Goal: Task Accomplishment & Management: Use online tool/utility

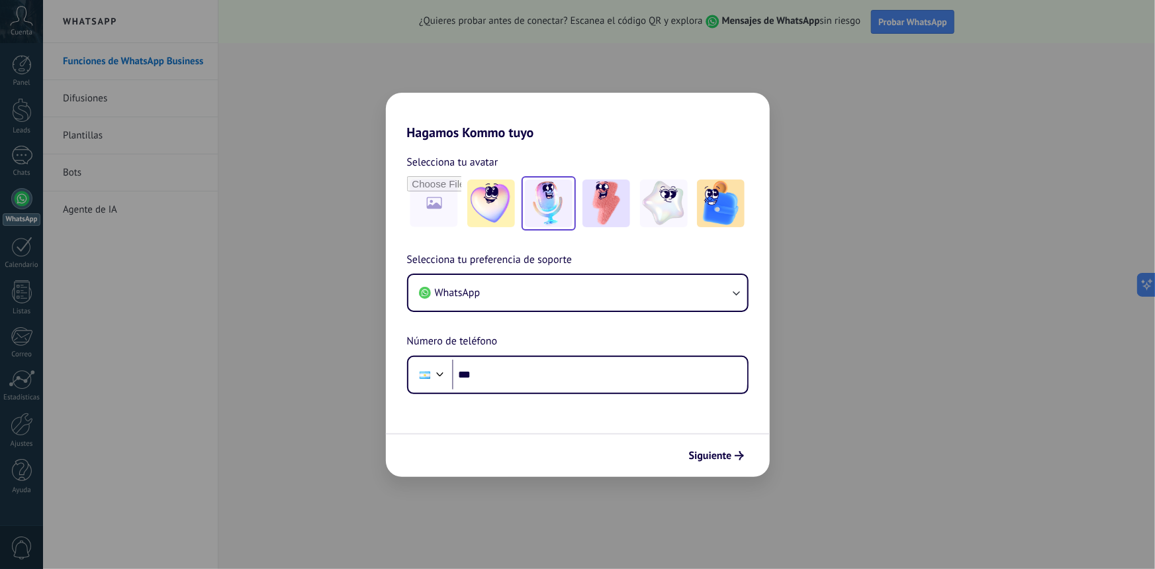
click at [547, 195] on img at bounding box center [549, 203] width 48 height 48
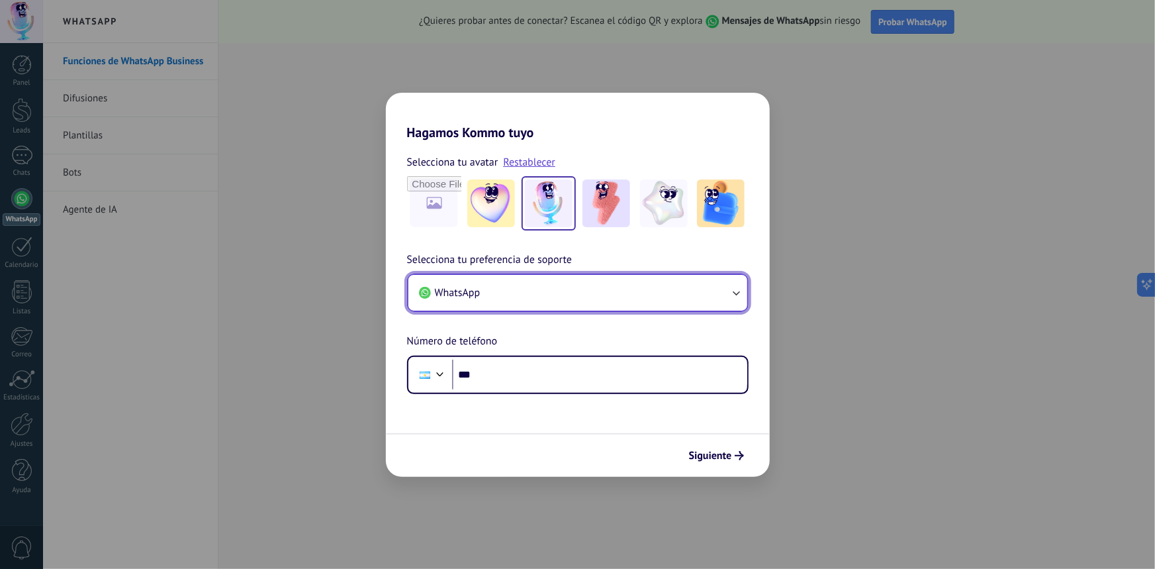
click at [735, 291] on icon "button" at bounding box center [735, 292] width 13 height 13
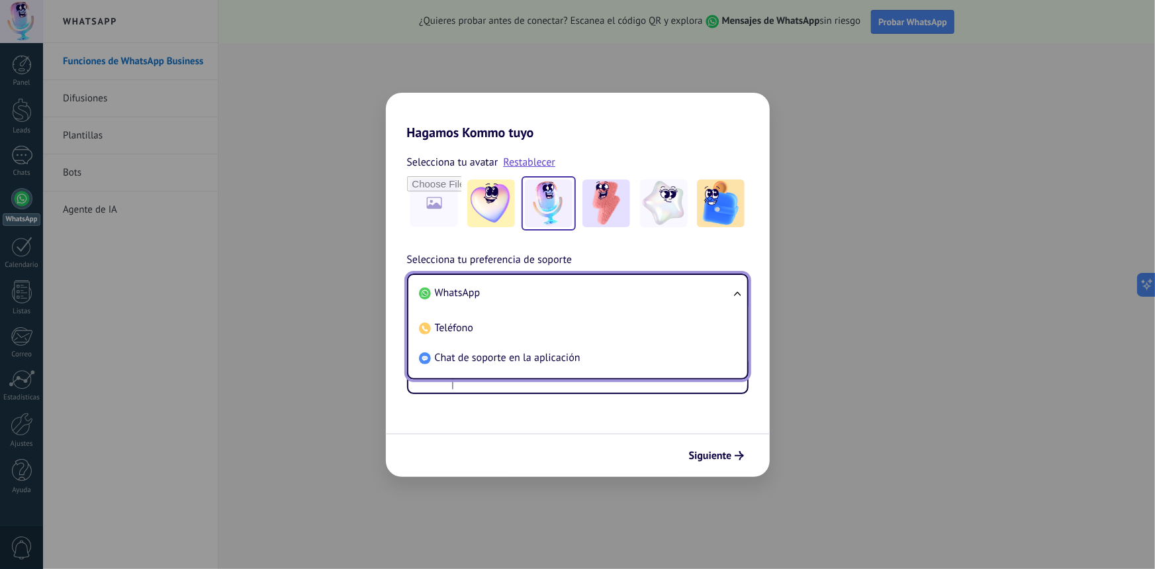
click at [735, 291] on ul "WhatsApp Teléfono Chat de soporte en la aplicación" at bounding box center [578, 326] width 342 height 106
click at [718, 254] on div "Selecciona tu preferencia de soporte WhatsApp WhatsApp Teléfono Chat de soporte…" at bounding box center [578, 323] width 384 height 142
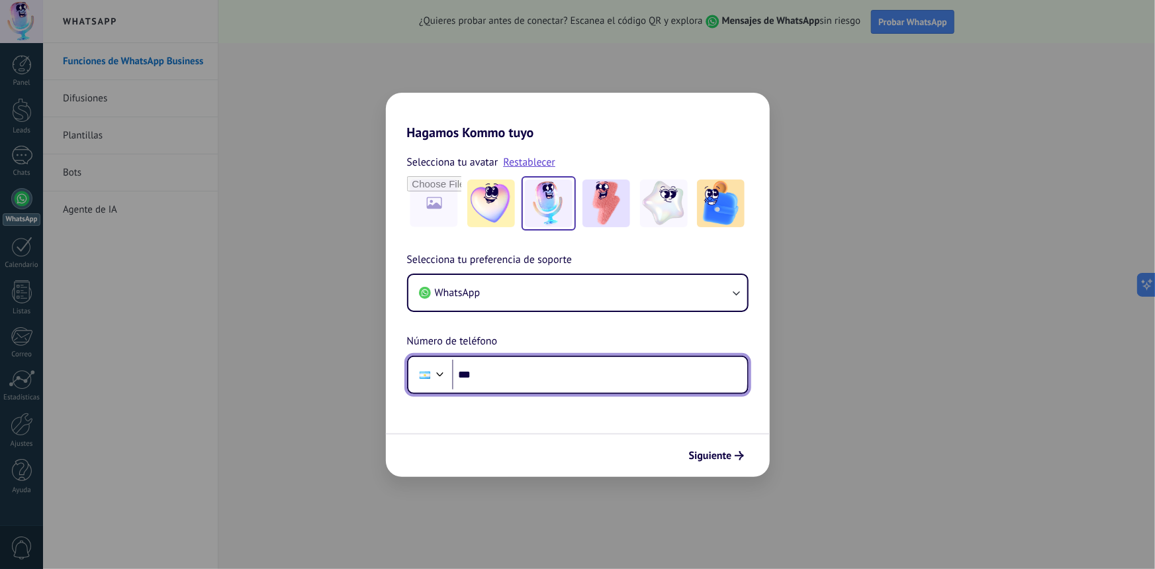
click at [511, 374] on input "***" at bounding box center [599, 374] width 295 height 30
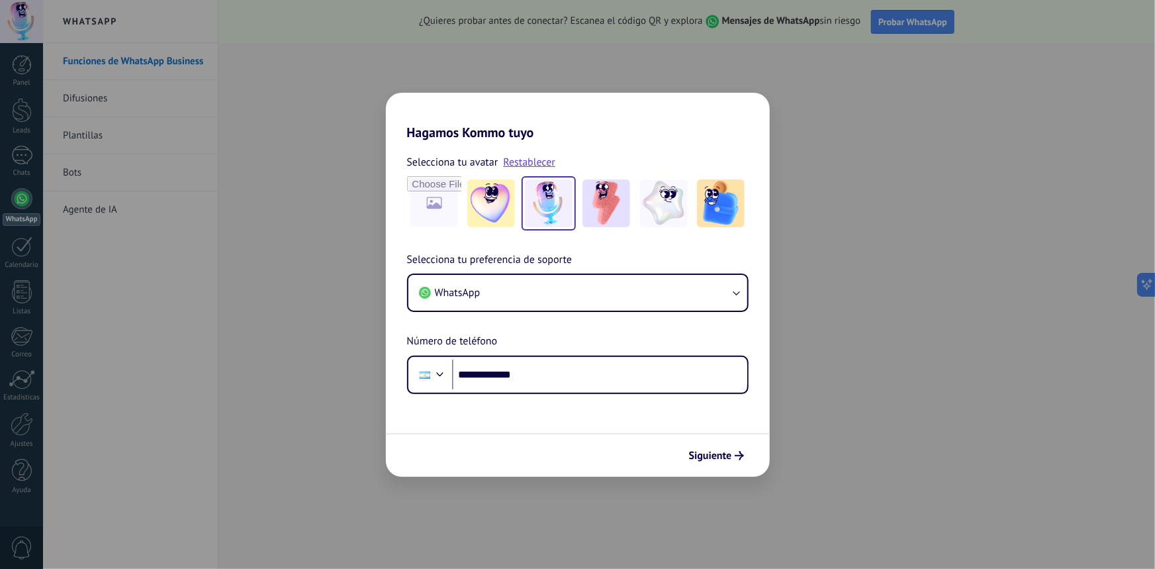
click at [326, 374] on div "**********" at bounding box center [577, 284] width 1155 height 569
click at [549, 366] on input "**********" at bounding box center [599, 374] width 295 height 30
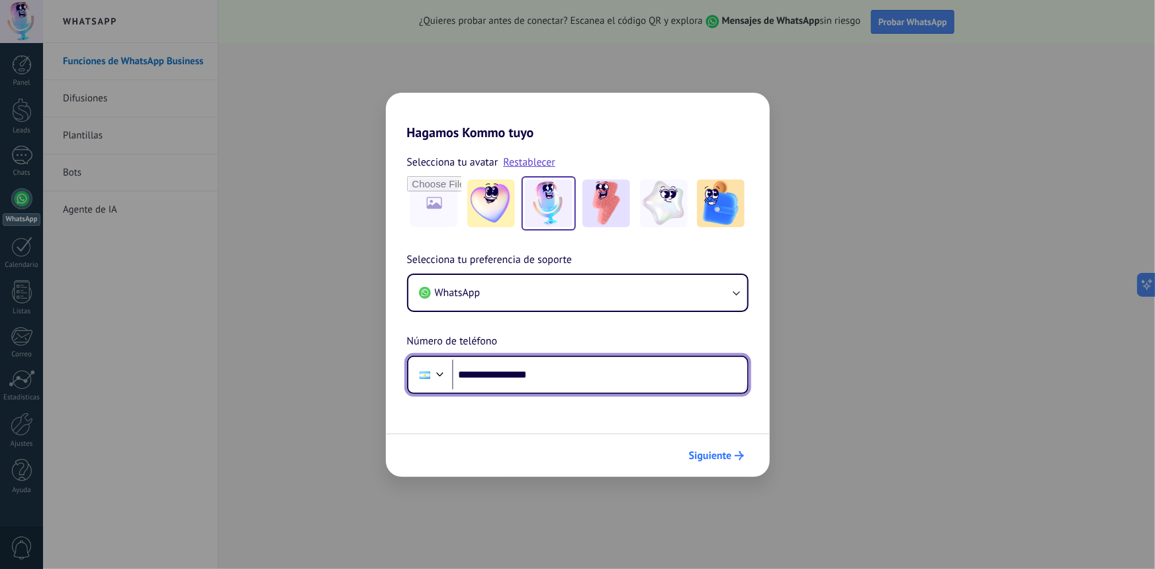
type input "**********"
click at [724, 459] on span "Siguiente" at bounding box center [710, 455] width 43 height 9
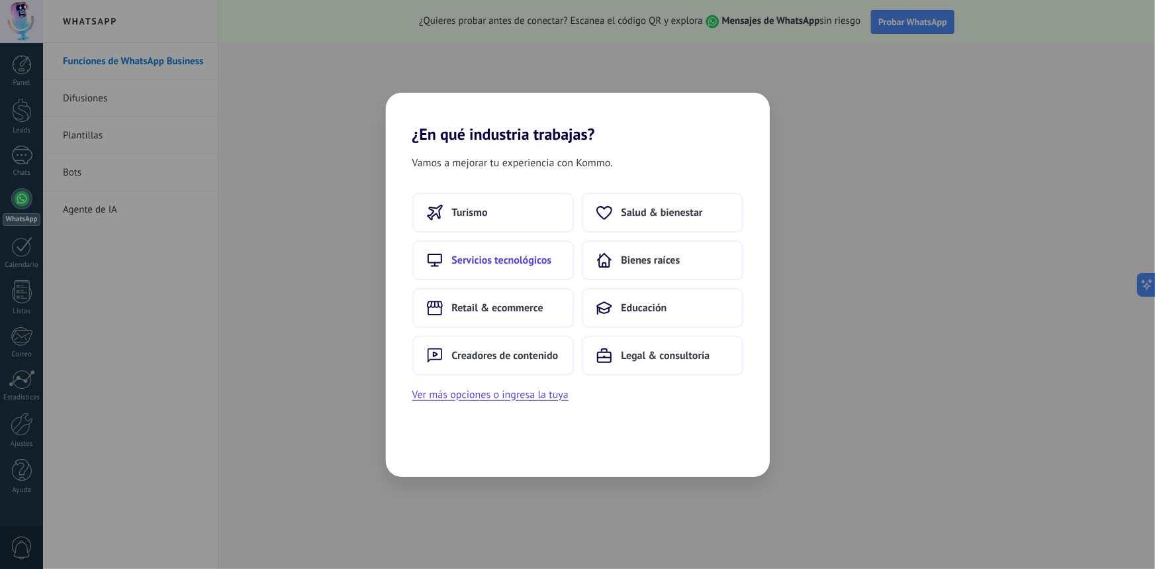
click at [506, 262] on span "Servicios tecnológicos" at bounding box center [502, 260] width 100 height 13
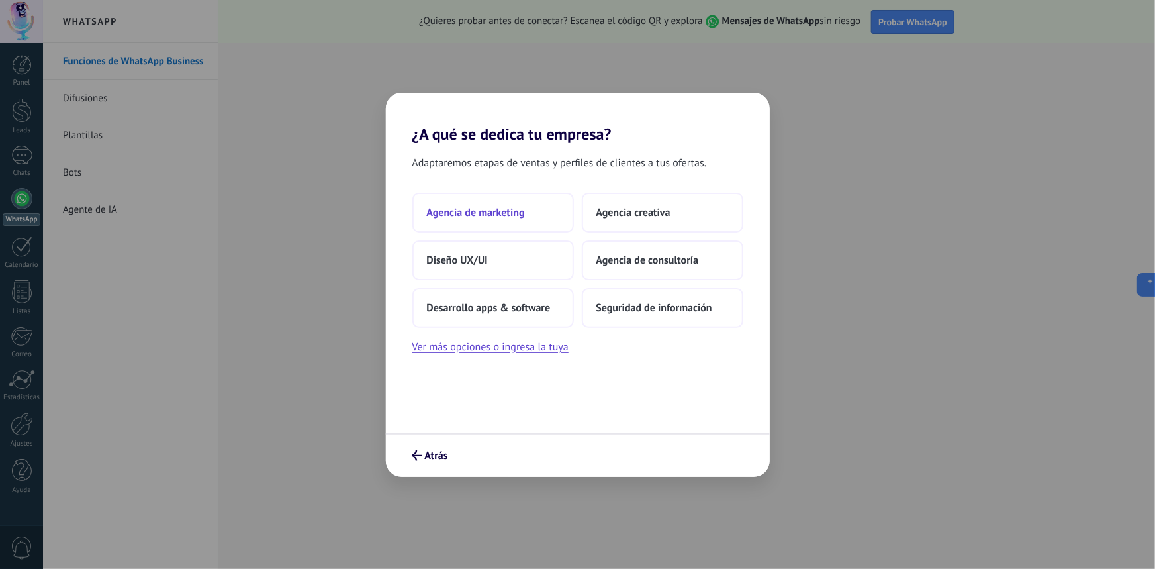
click at [490, 216] on span "Agencia de marketing" at bounding box center [476, 212] width 98 height 13
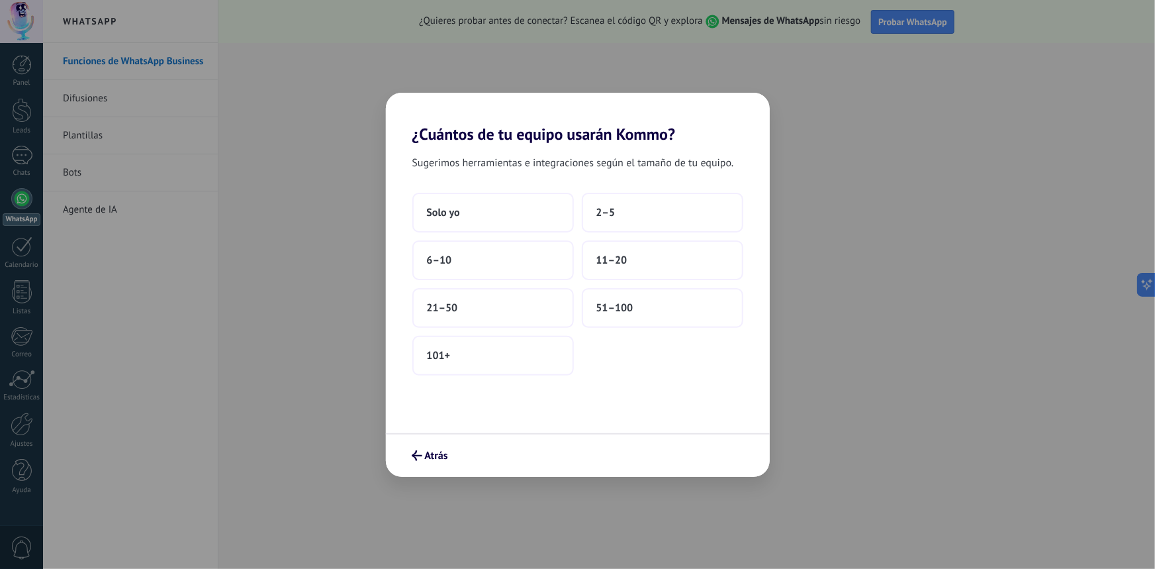
click at [490, 216] on button "Solo yo" at bounding box center [493, 213] width 162 height 40
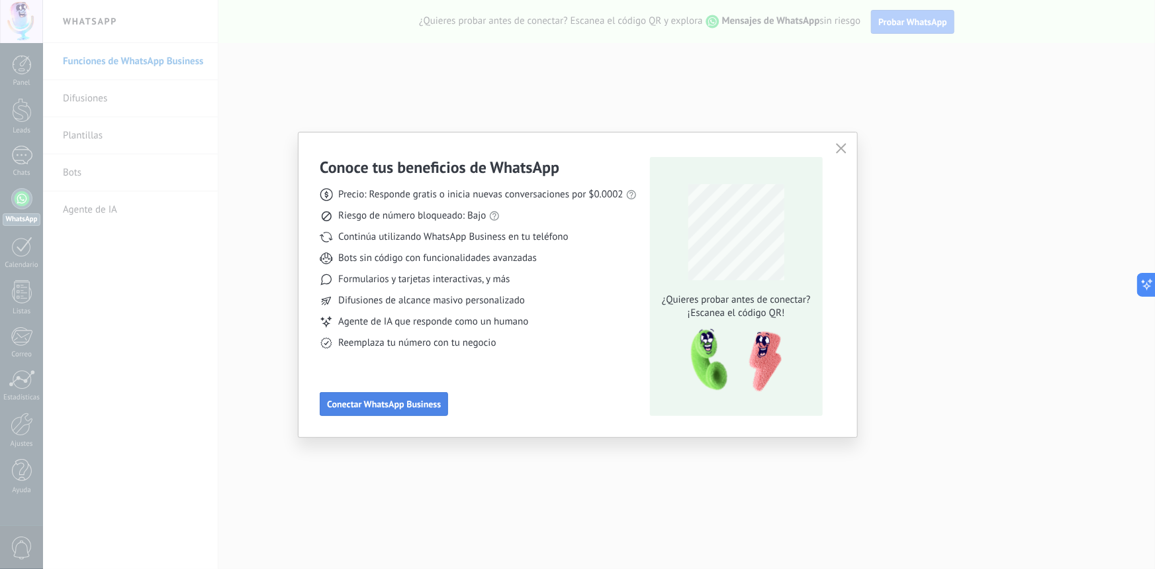
click at [405, 404] on span "Conectar WhatsApp Business" at bounding box center [384, 403] width 114 height 9
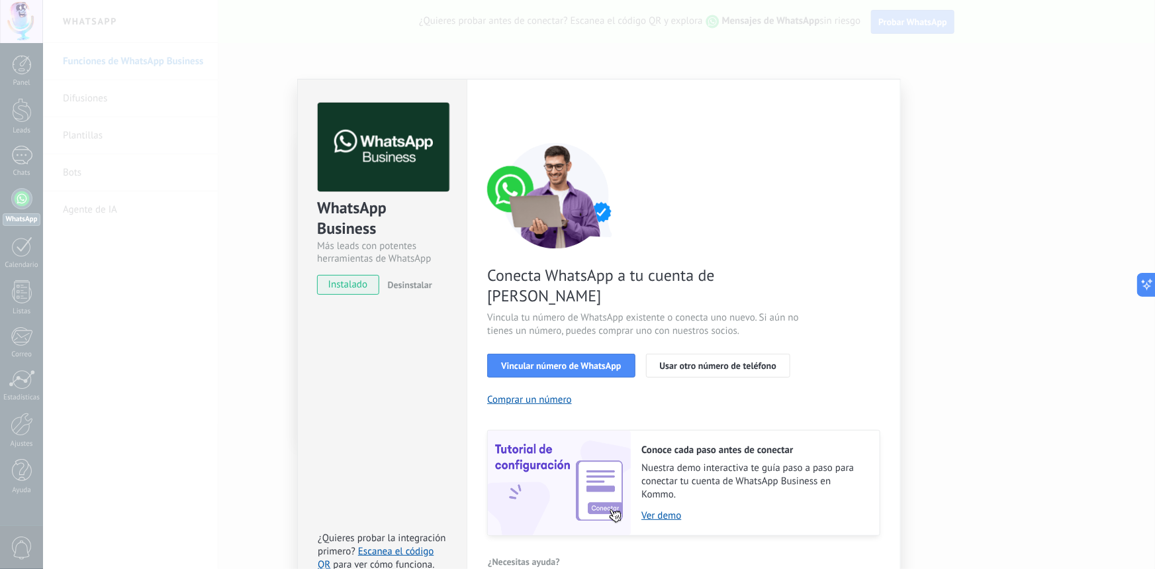
scroll to position [15, 0]
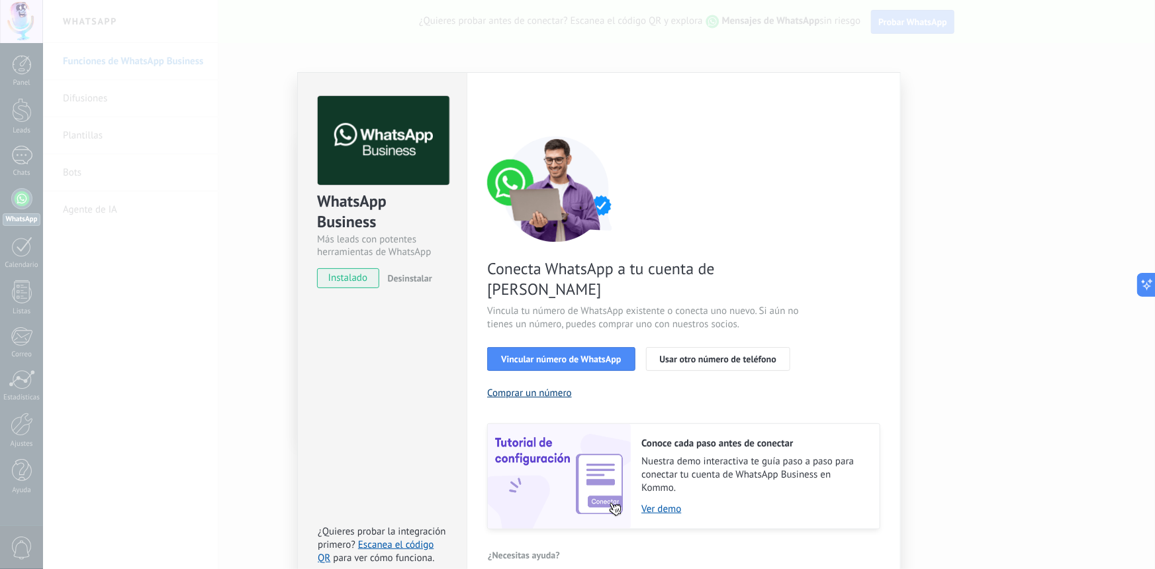
click at [547, 387] on button "Comprar un número" at bounding box center [529, 393] width 85 height 13
click at [544, 354] on span "Vincular número de WhatsApp" at bounding box center [561, 358] width 120 height 9
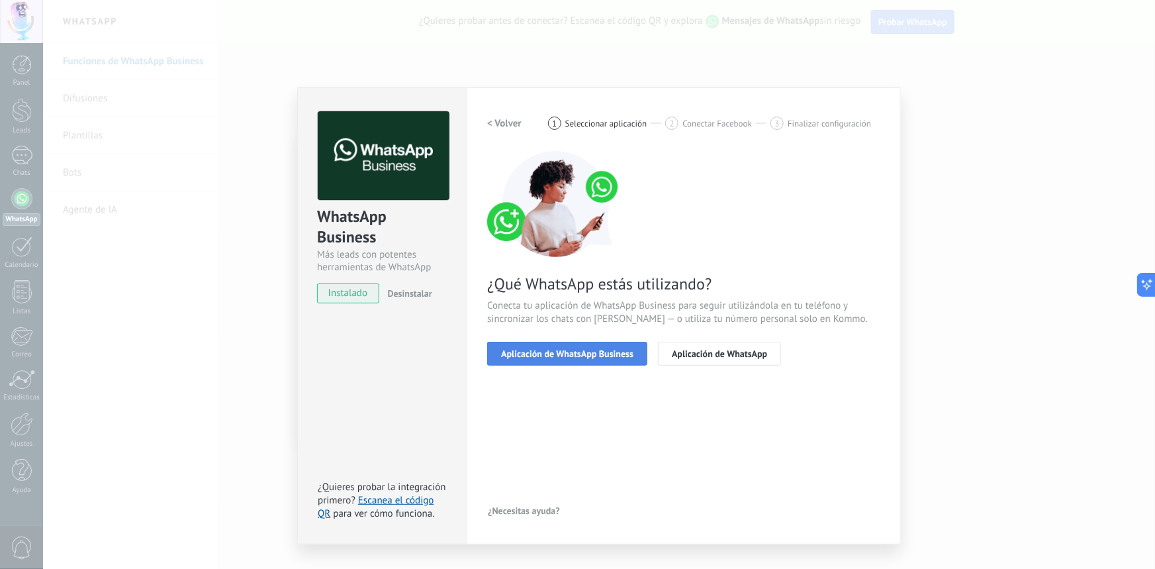
click at [563, 355] on span "Aplicación de WhatsApp Business" at bounding box center [567, 353] width 132 height 9
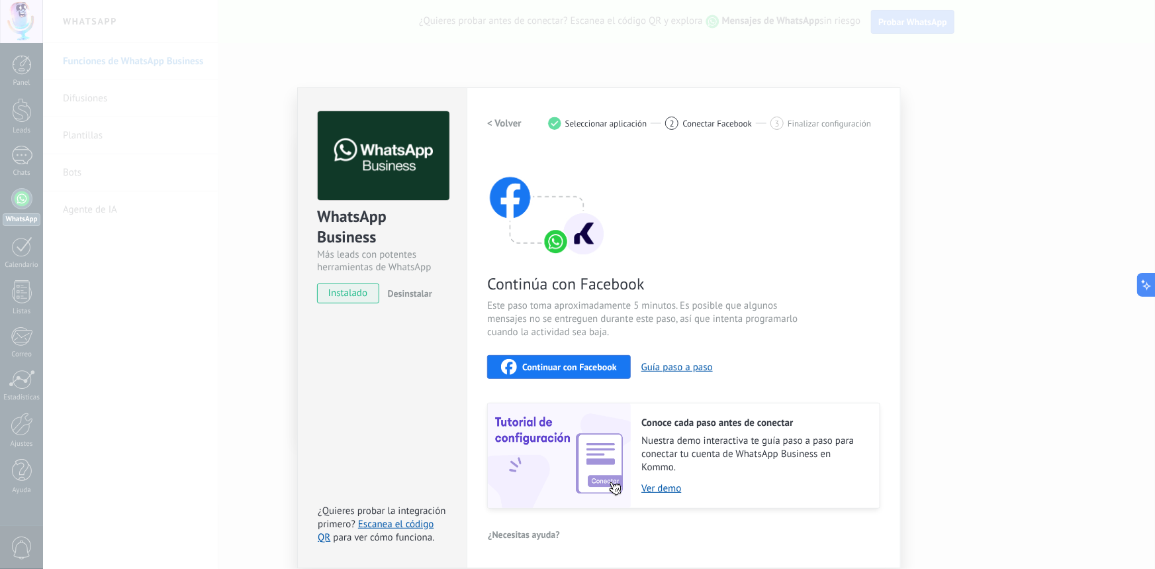
click at [567, 366] on span "Continuar con Facebook" at bounding box center [569, 366] width 95 height 9
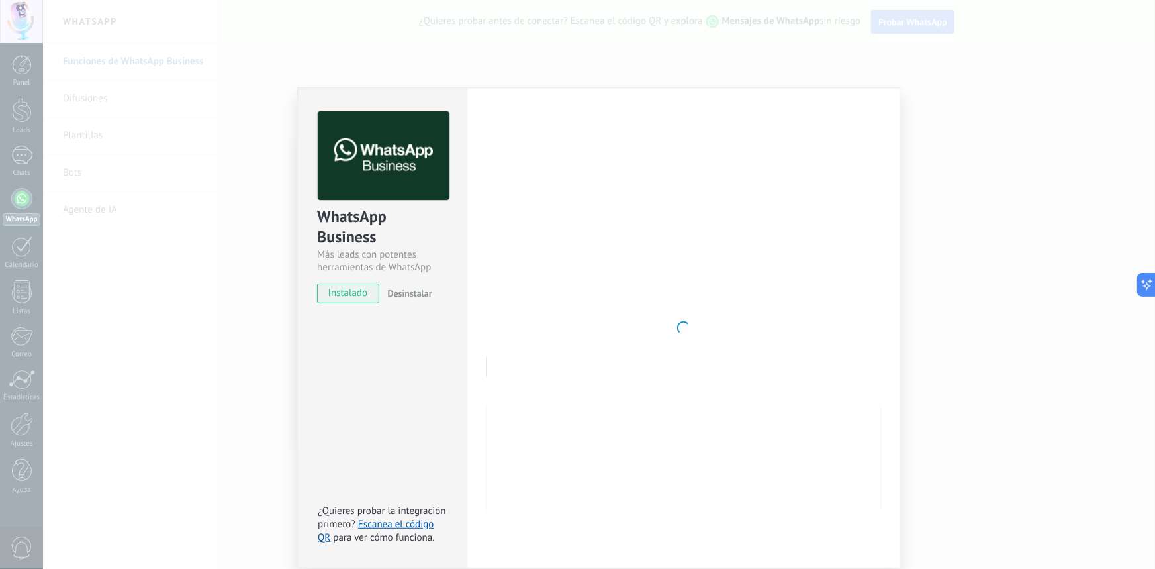
click at [357, 292] on span "instalado" at bounding box center [348, 293] width 60 height 20
click at [277, 298] on div "WhatsApp Business Más leads con potentes herramientas de WhatsApp instalado Des…" at bounding box center [599, 284] width 1112 height 569
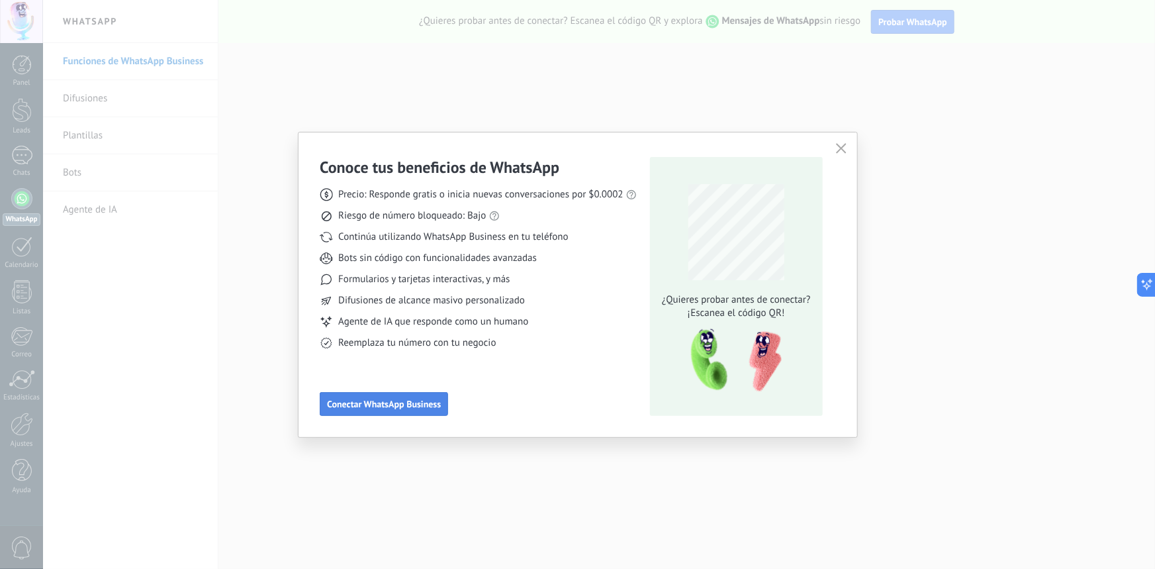
click at [410, 402] on span "Conectar WhatsApp Business" at bounding box center [384, 403] width 114 height 9
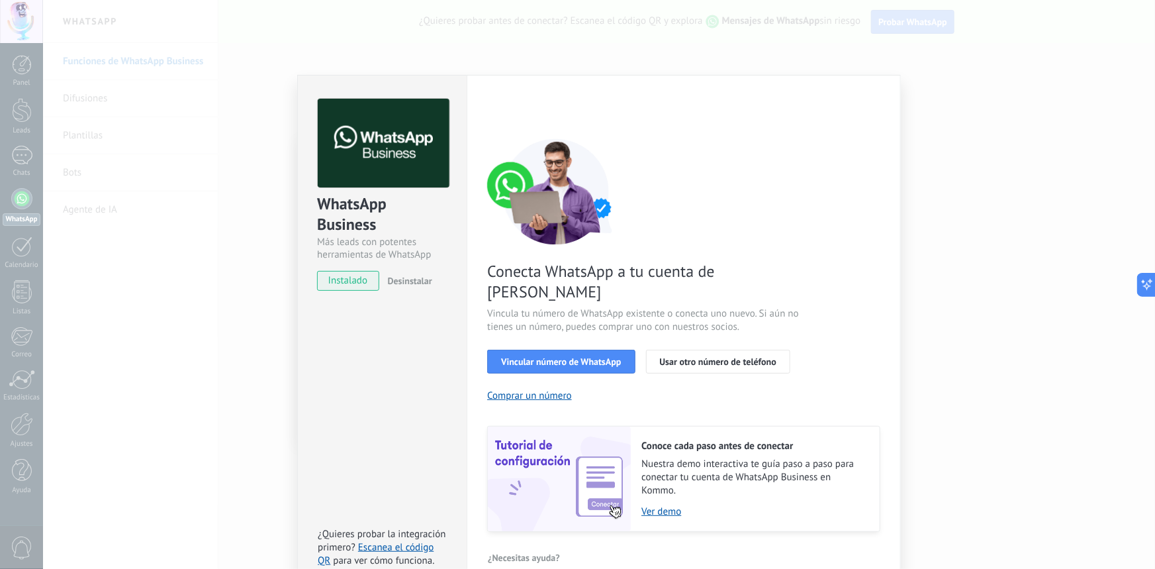
scroll to position [15, 0]
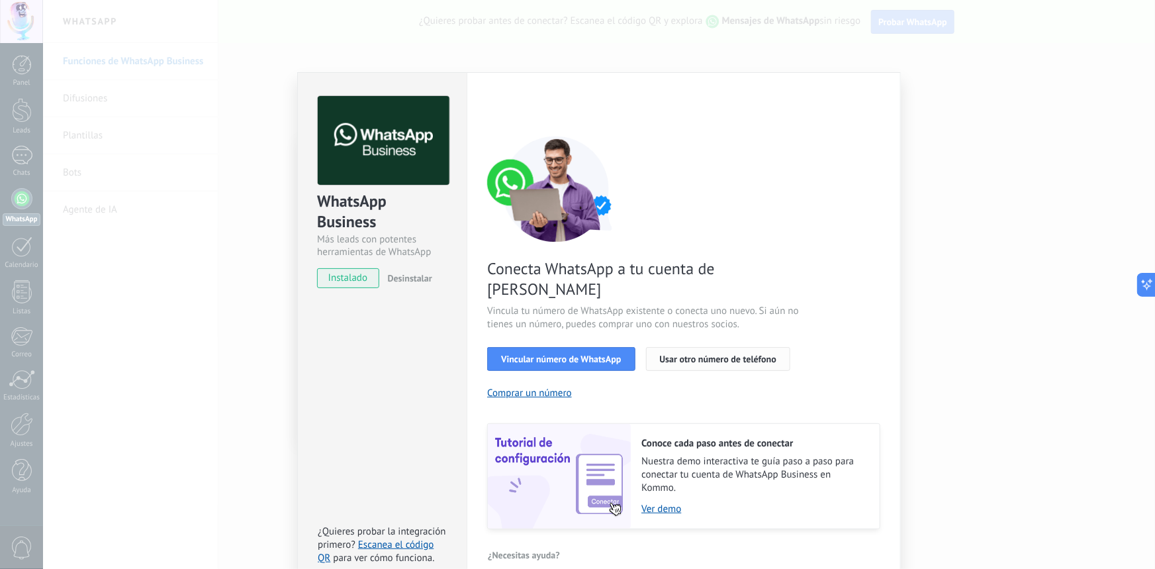
click at [720, 354] on span "Usar otro número de teléfono" at bounding box center [718, 358] width 117 height 9
click at [582, 354] on span "Vincular número de WhatsApp" at bounding box center [561, 358] width 120 height 9
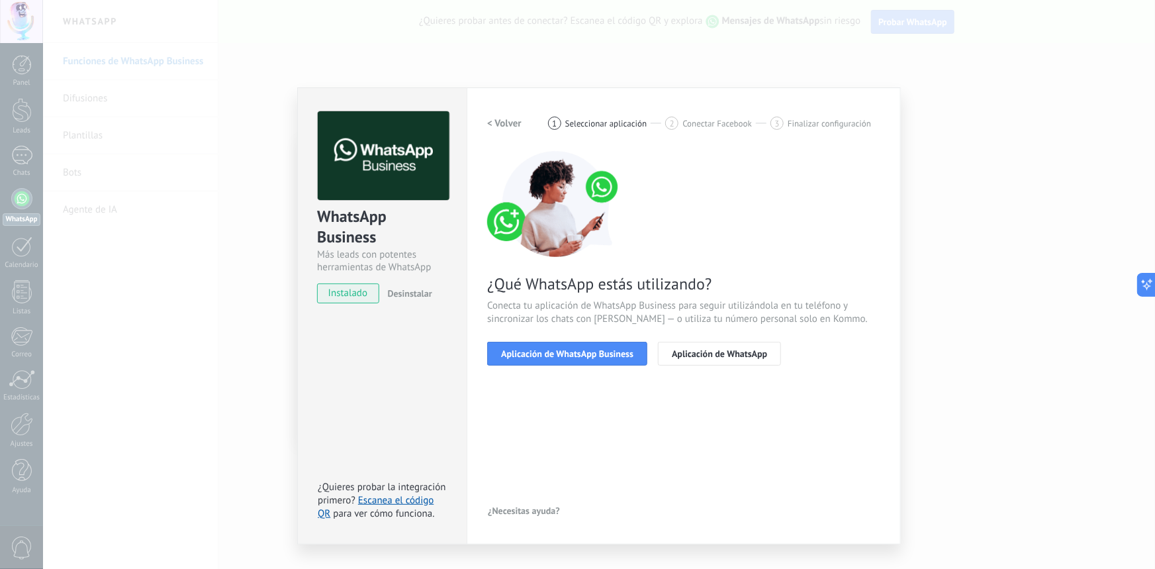
scroll to position [0, 0]
click at [553, 351] on span "Aplicación de WhatsApp Business" at bounding box center [567, 353] width 132 height 9
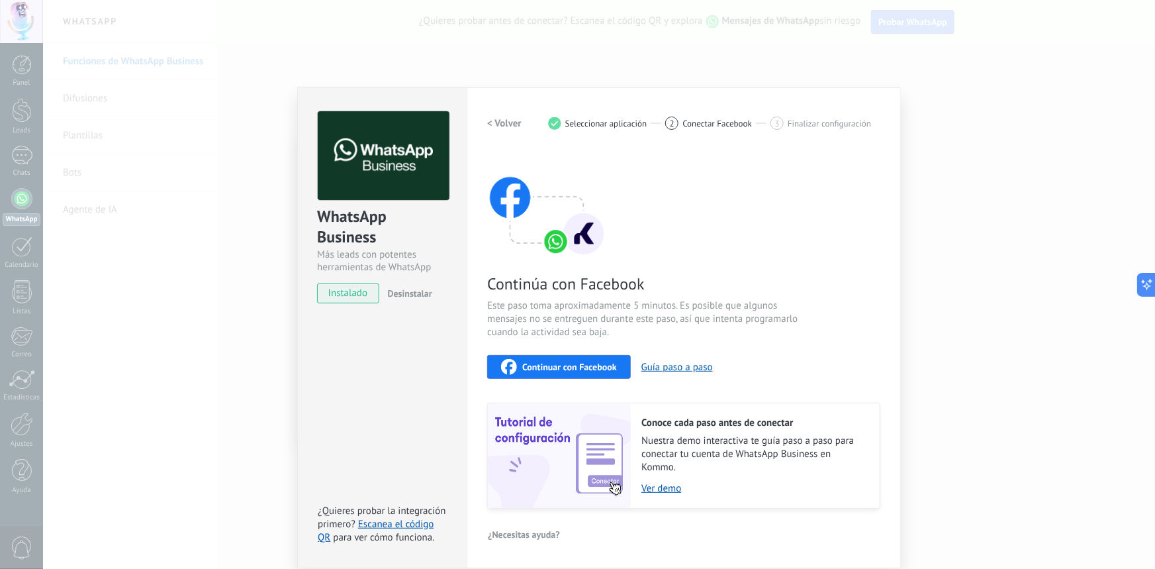
click at [218, 266] on div "WhatsApp Business Más leads con potentes herramientas de WhatsApp instalado Des…" at bounding box center [599, 284] width 1112 height 569
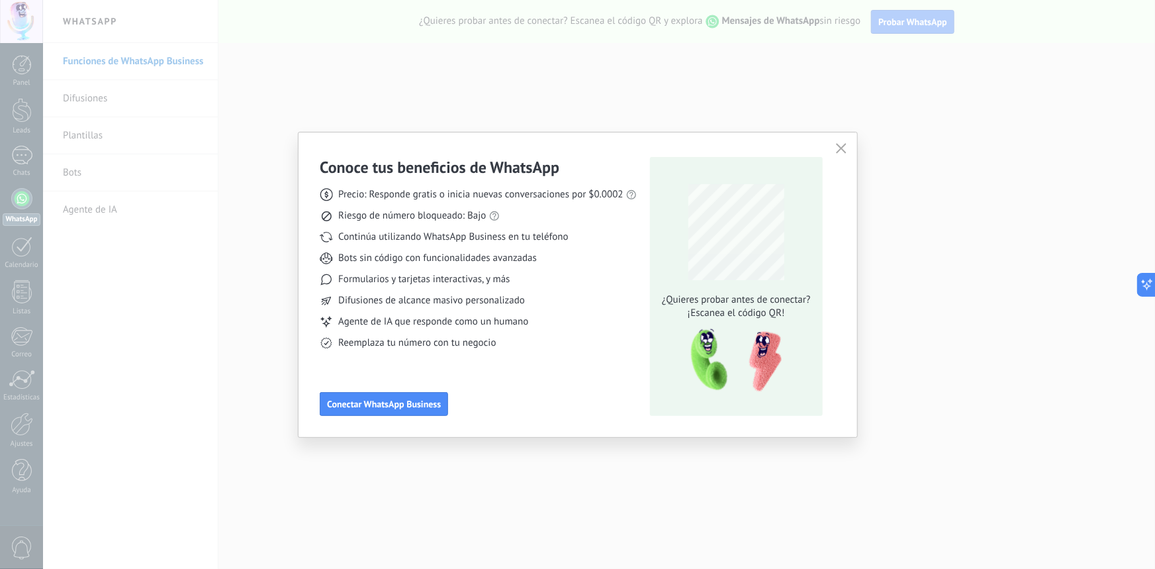
click at [842, 148] on use "button" at bounding box center [841, 149] width 10 height 10
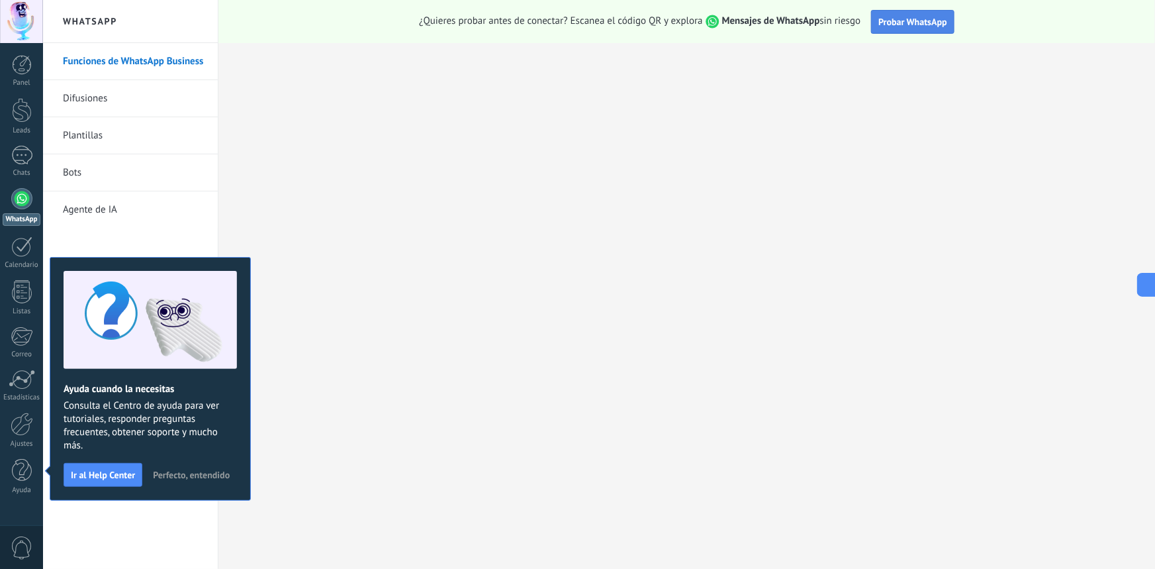
click at [921, 18] on span "Probar WhatsApp" at bounding box center [912, 22] width 69 height 12
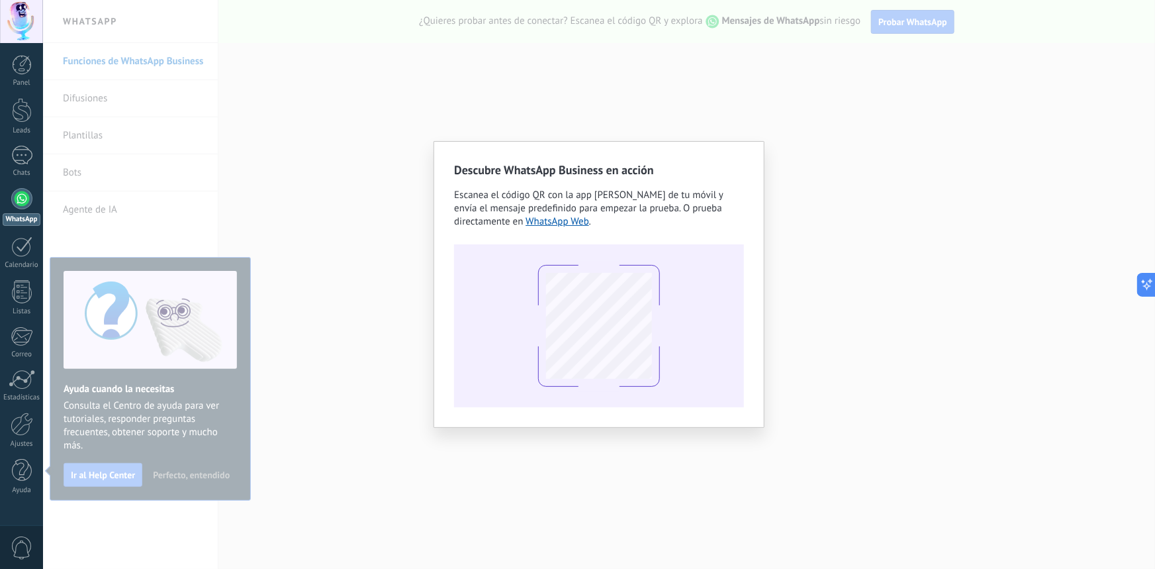
click at [815, 159] on div "Descubre WhatsApp Business en acción Escanea el código QR con la app [PERSON_NA…" at bounding box center [599, 284] width 1112 height 569
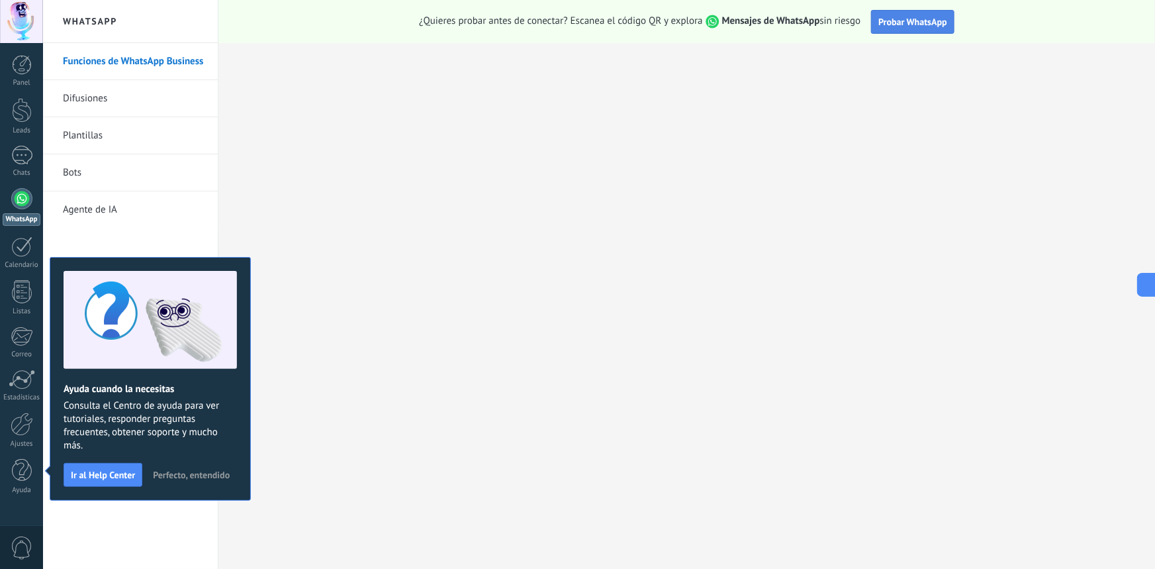
click at [901, 23] on span "Probar WhatsApp" at bounding box center [912, 22] width 69 height 12
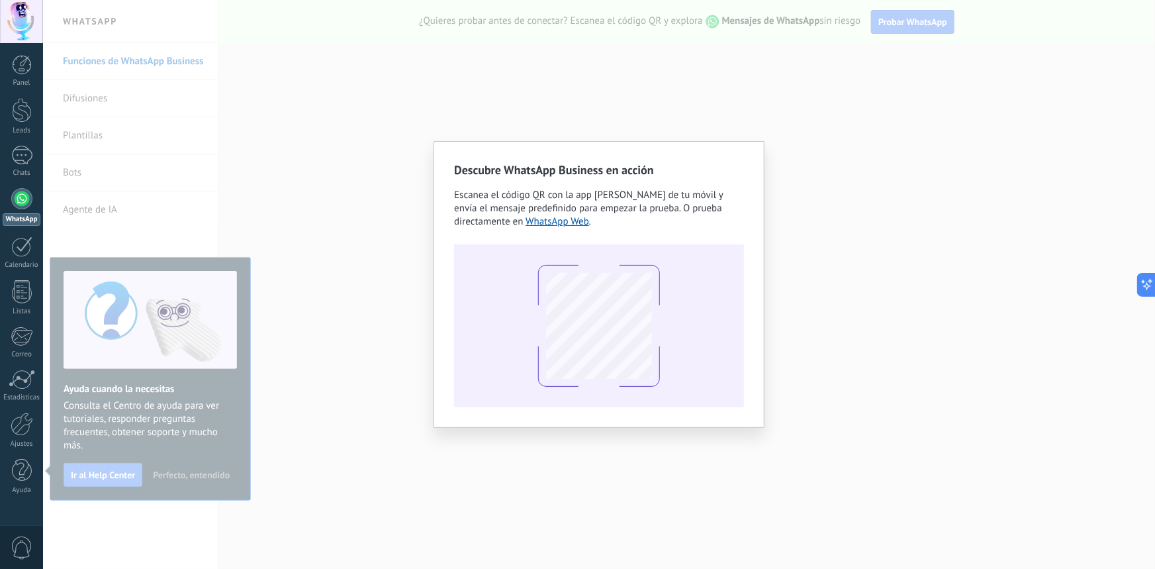
click at [356, 134] on div "Descubre WhatsApp Business en acción Escanea el código QR con la app [PERSON_NA…" at bounding box center [599, 284] width 1112 height 569
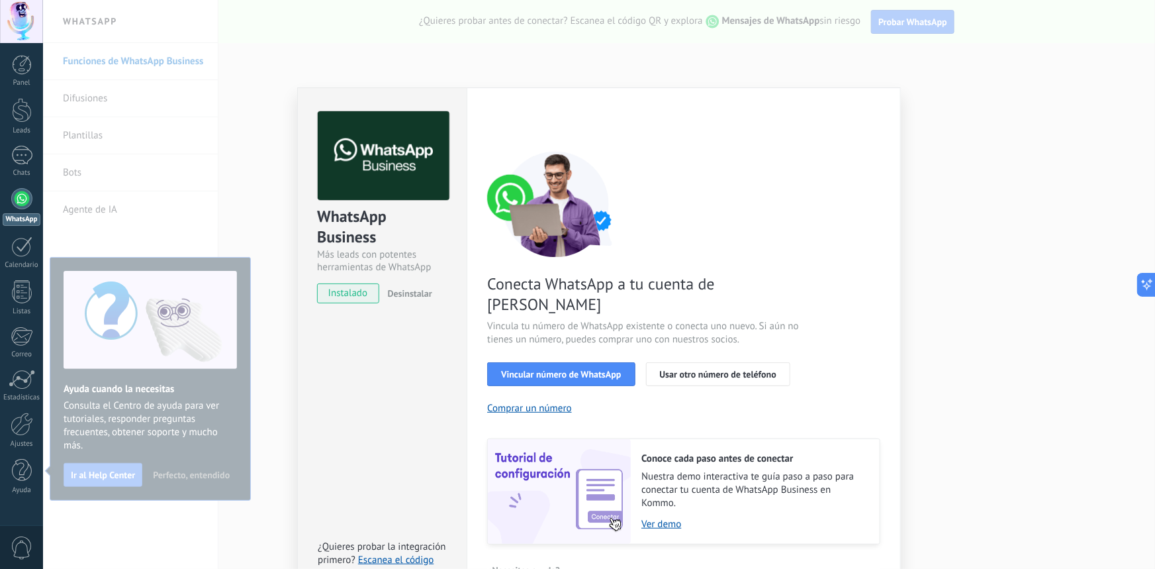
click at [927, 238] on div "WhatsApp Business Más leads con potentes herramientas de WhatsApp instalado Des…" at bounding box center [599, 284] width 1112 height 569
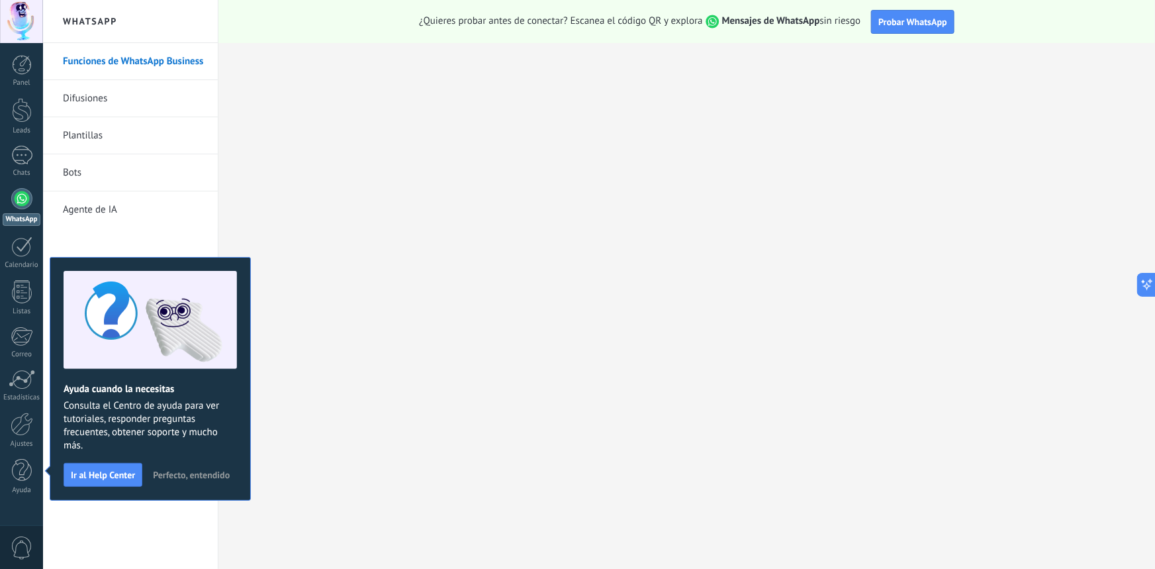
click at [204, 475] on span "Perfecto, entendido" at bounding box center [191, 474] width 77 height 9
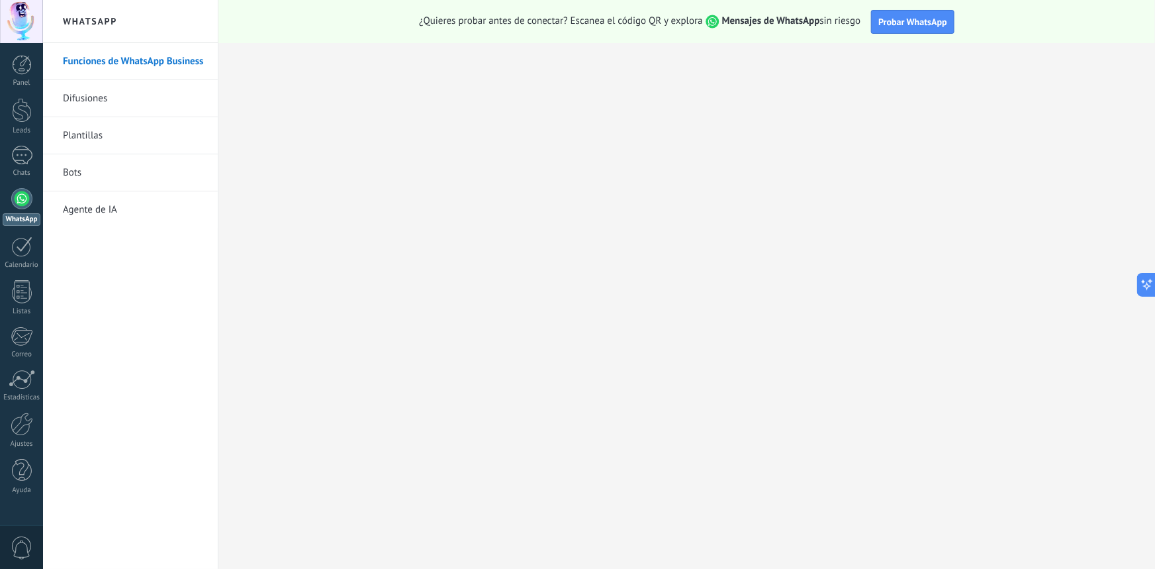
click at [137, 63] on link "Funciones de WhatsApp Business" at bounding box center [134, 61] width 142 height 37
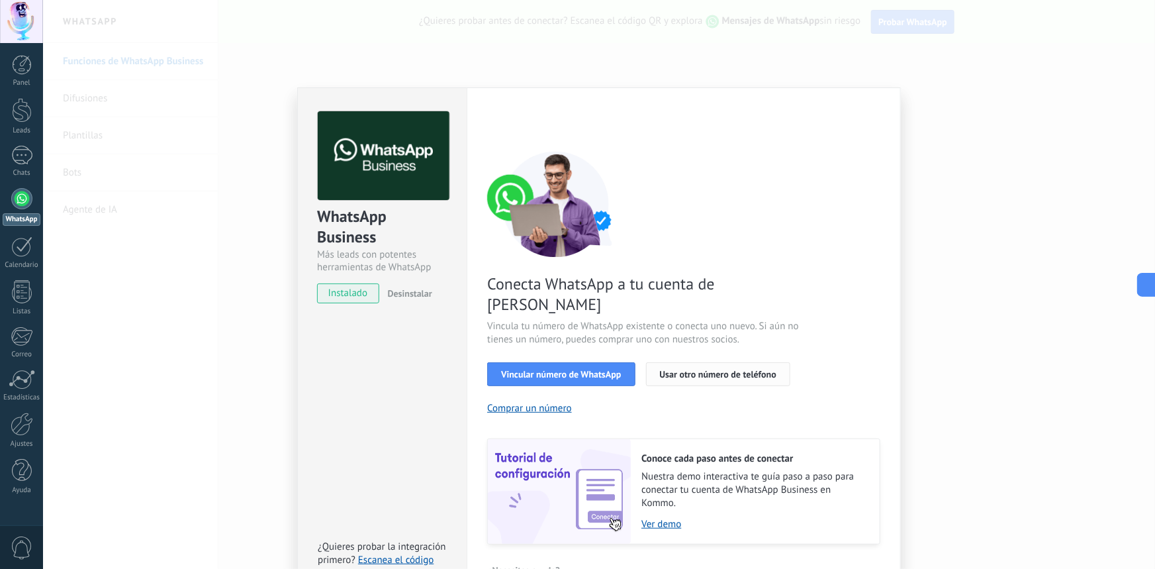
click at [717, 369] on span "Usar otro número de teléfono" at bounding box center [718, 373] width 117 height 9
